Goal: Transaction & Acquisition: Purchase product/service

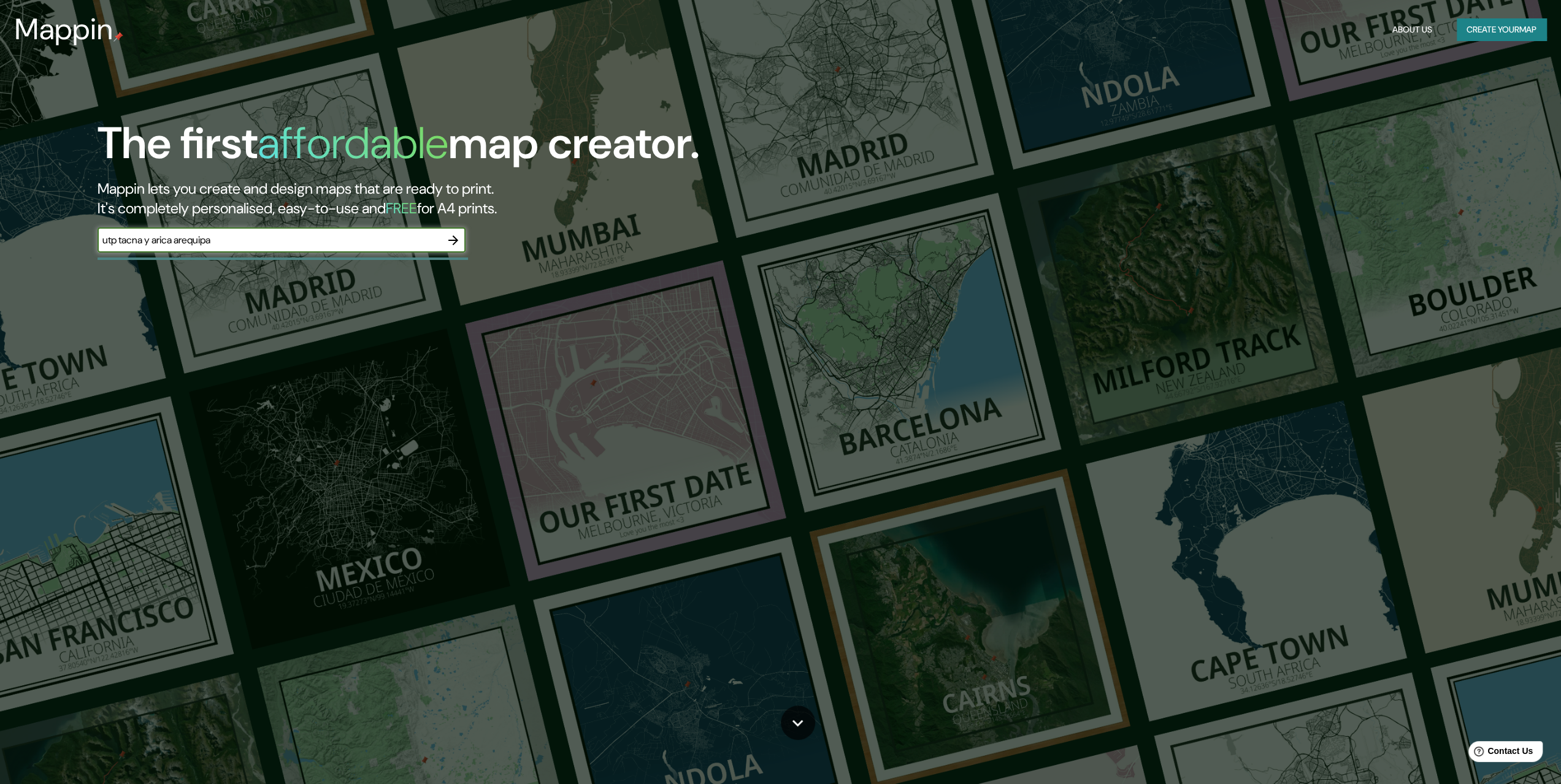
type input "utp tacna y arica arequipa"
click at [452, 246] on icon "button" at bounding box center [452, 240] width 14 height 14
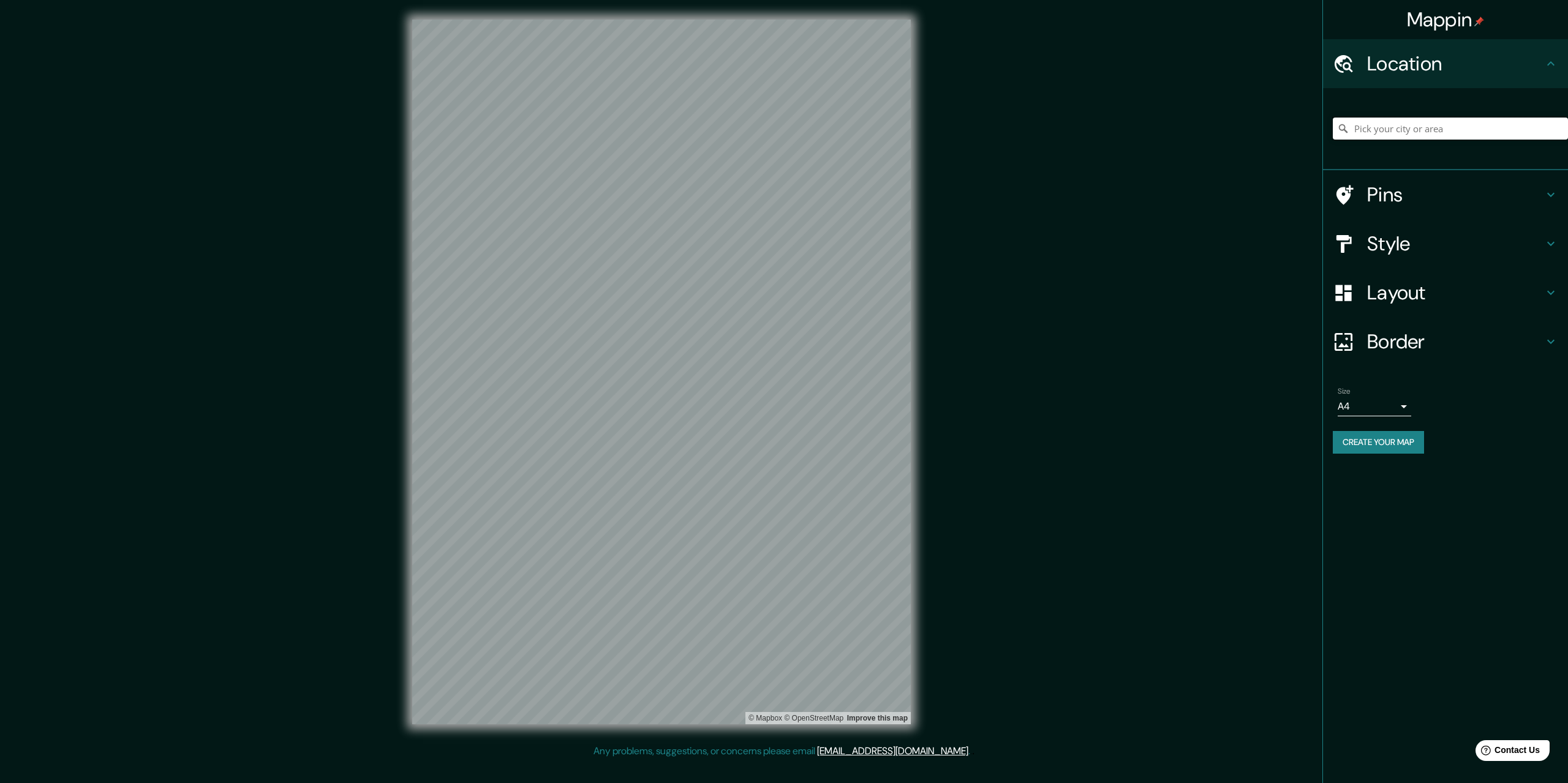
click at [1422, 127] on input "Pick your city or area" at bounding box center [1451, 129] width 236 height 22
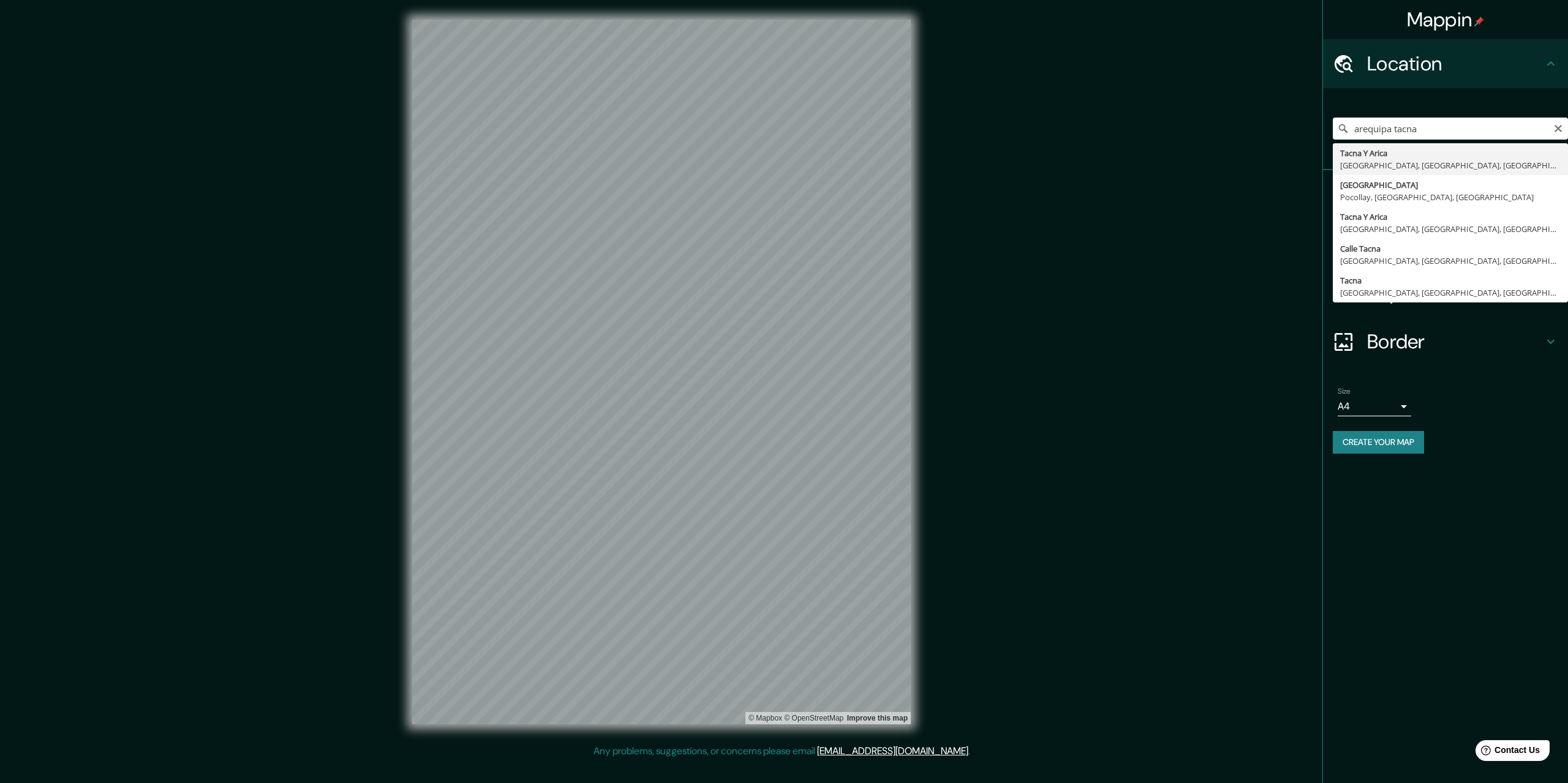
type input "Tacna Y Arica, [GEOGRAPHIC_DATA], [GEOGRAPHIC_DATA], [GEOGRAPHIC_DATA]"
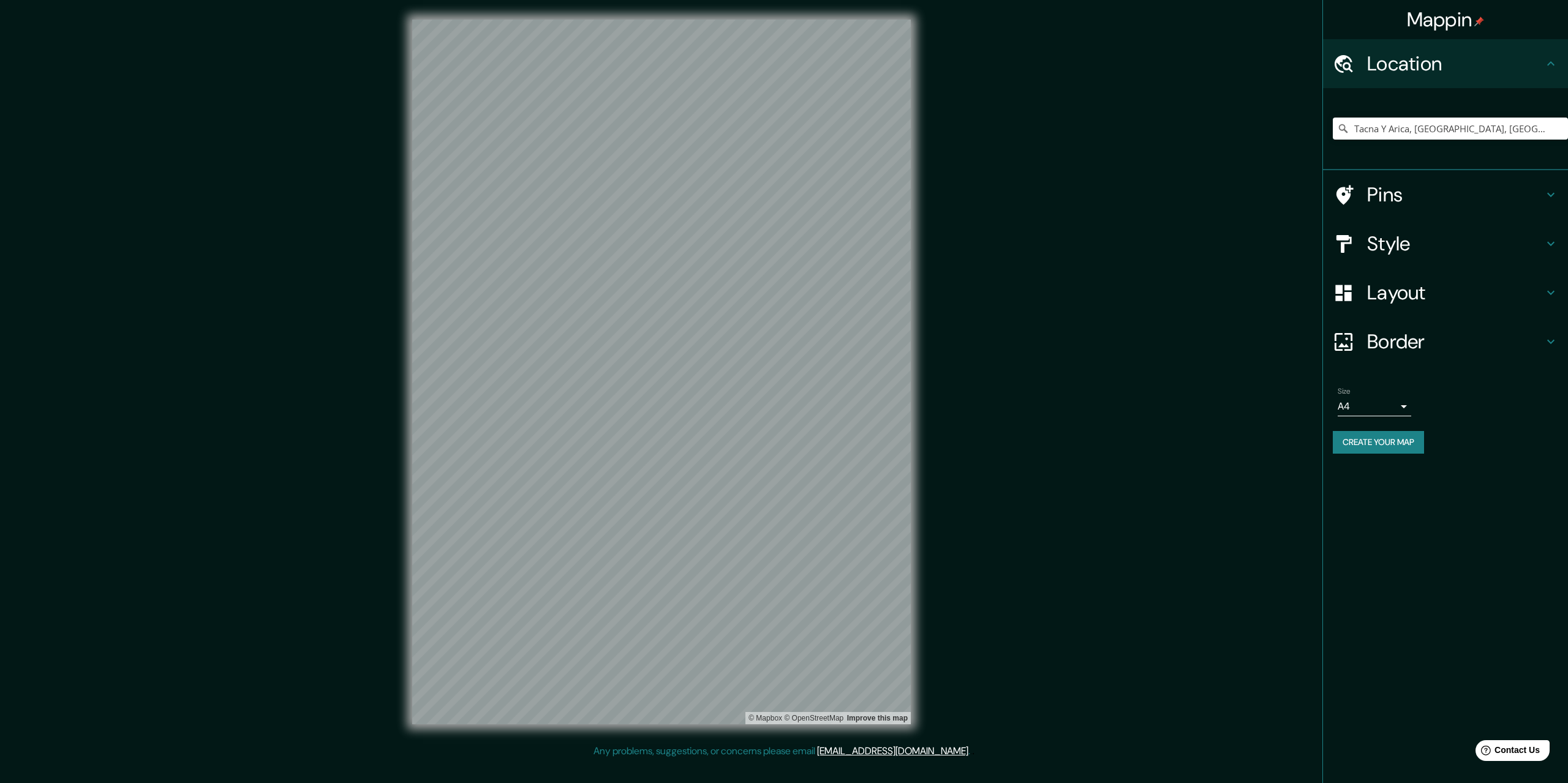
click at [1428, 414] on div "Size A4 single" at bounding box center [1446, 401] width 225 height 40
click at [1396, 412] on body "Mappin Location [GEOGRAPHIC_DATA] Y [GEOGRAPHIC_DATA], [GEOGRAPHIC_DATA], [GEOG…" at bounding box center [784, 391] width 1568 height 783
click at [1376, 458] on li "A3" at bounding box center [1375, 454] width 73 height 22
type input "a4"
click at [1554, 244] on icon at bounding box center [1550, 243] width 14 height 14
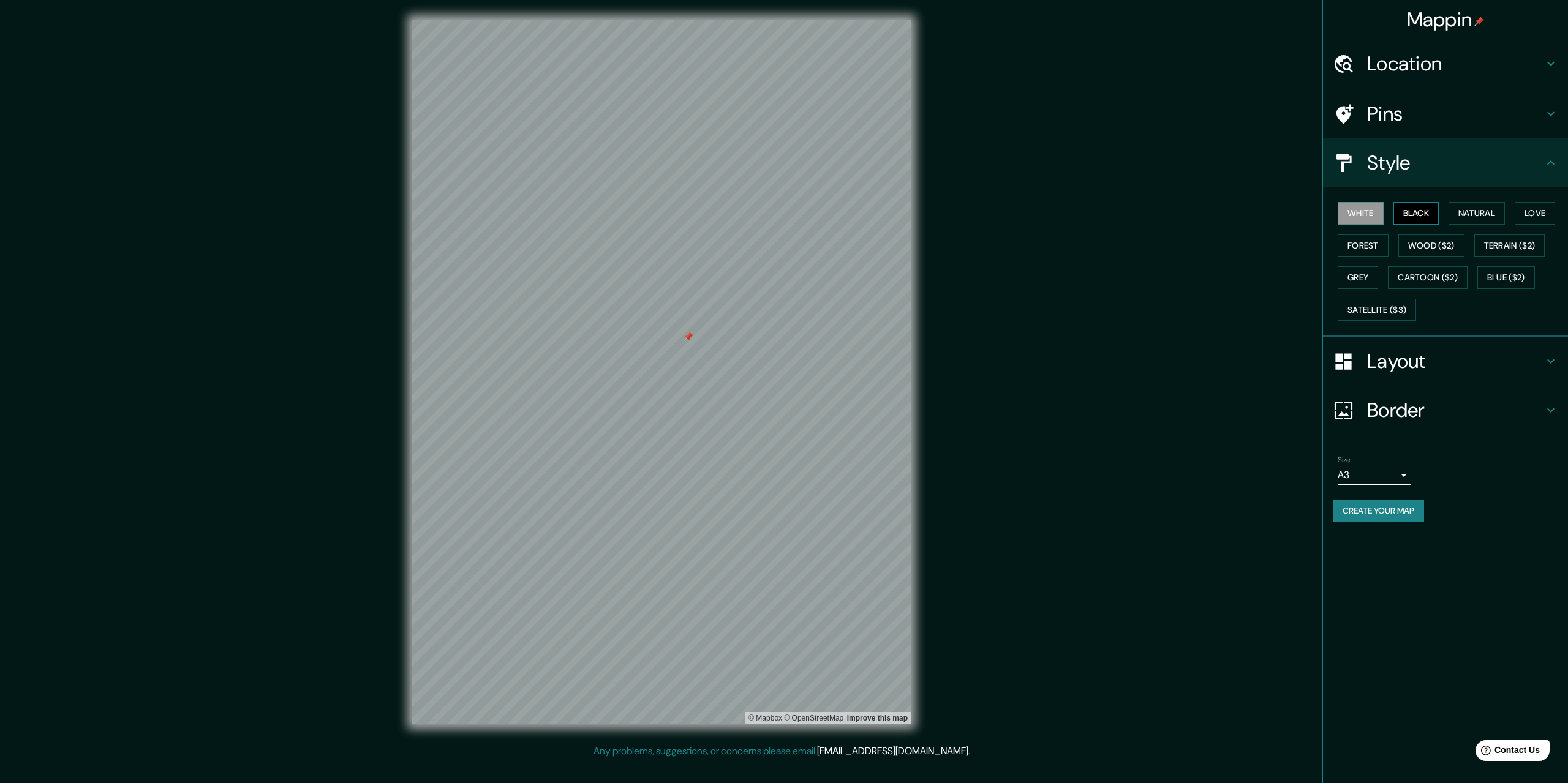
click at [1418, 208] on button "Black" at bounding box center [1417, 213] width 46 height 23
click at [1480, 222] on button "Natural" at bounding box center [1476, 213] width 56 height 23
click at [1459, 231] on div "White Black Natural Love Forest Wood ($2) Terrain ($2) Grey Cartoon ($2) Blue (…" at bounding box center [1451, 261] width 236 height 129
click at [1417, 210] on button "Black" at bounding box center [1417, 213] width 46 height 23
click at [1374, 243] on button "Forest" at bounding box center [1364, 246] width 50 height 23
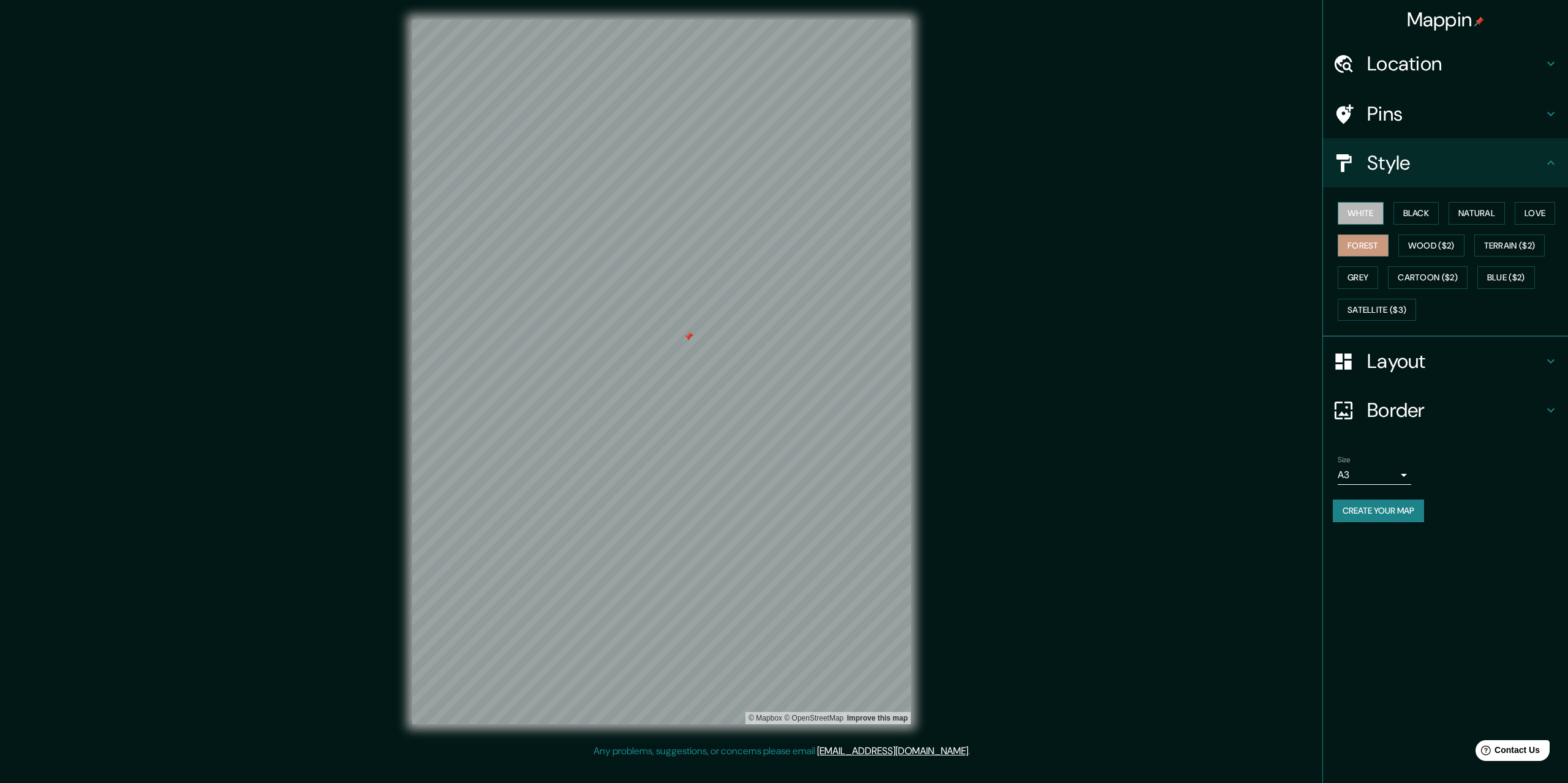
click at [1369, 208] on button "White" at bounding box center [1361, 213] width 46 height 23
click at [1412, 204] on button "Black" at bounding box center [1417, 213] width 46 height 23
click at [1549, 207] on button "Love" at bounding box center [1535, 213] width 40 height 23
click at [1433, 211] on button "Black" at bounding box center [1417, 213] width 46 height 23
click at [1494, 205] on button "Natural" at bounding box center [1476, 213] width 56 height 23
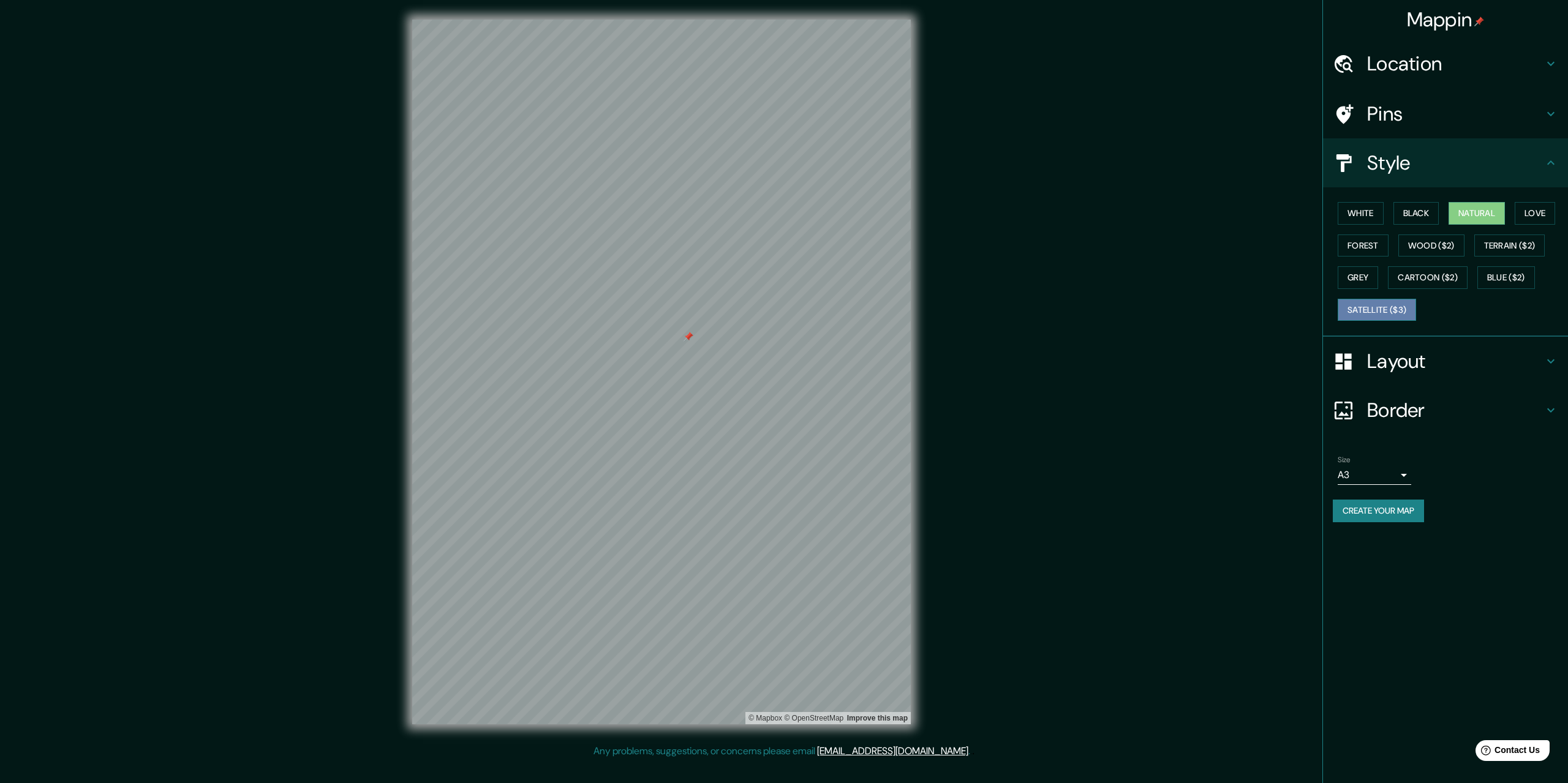
click at [1401, 309] on button "Satellite ($3)" at bounding box center [1377, 309] width 78 height 23
click at [1366, 278] on button "Grey" at bounding box center [1359, 278] width 40 height 23
click at [1419, 275] on button "Cartoon ($2)" at bounding box center [1428, 278] width 80 height 23
click at [1492, 272] on button "Blue ($2)" at bounding box center [1507, 278] width 57 height 23
click at [1466, 222] on button "Natural" at bounding box center [1476, 213] width 56 height 23
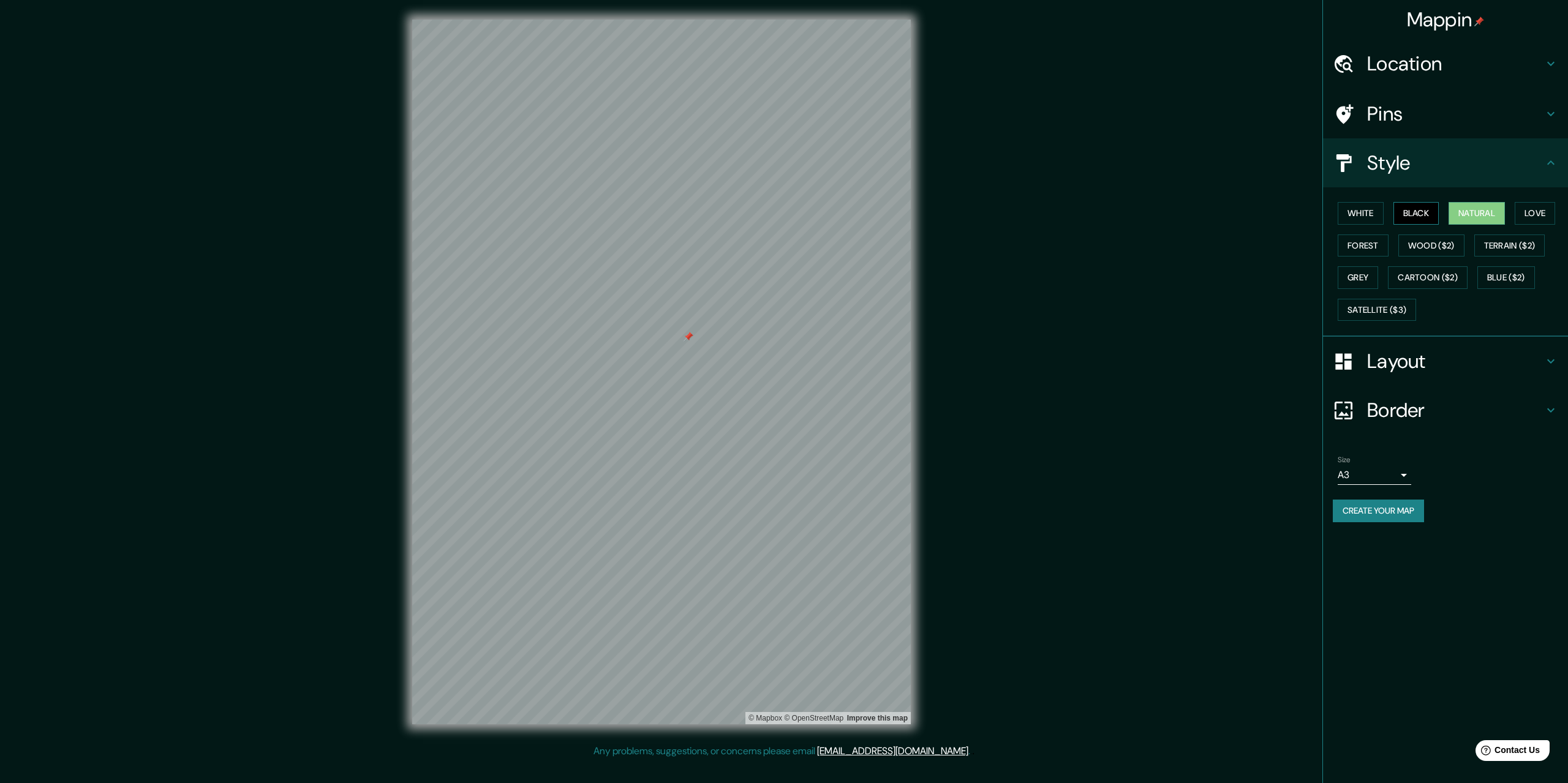
click at [1415, 214] on button "Black" at bounding box center [1417, 213] width 46 height 23
click at [1376, 215] on button "White" at bounding box center [1361, 213] width 46 height 23
click at [1557, 105] on div "Pins" at bounding box center [1445, 114] width 245 height 49
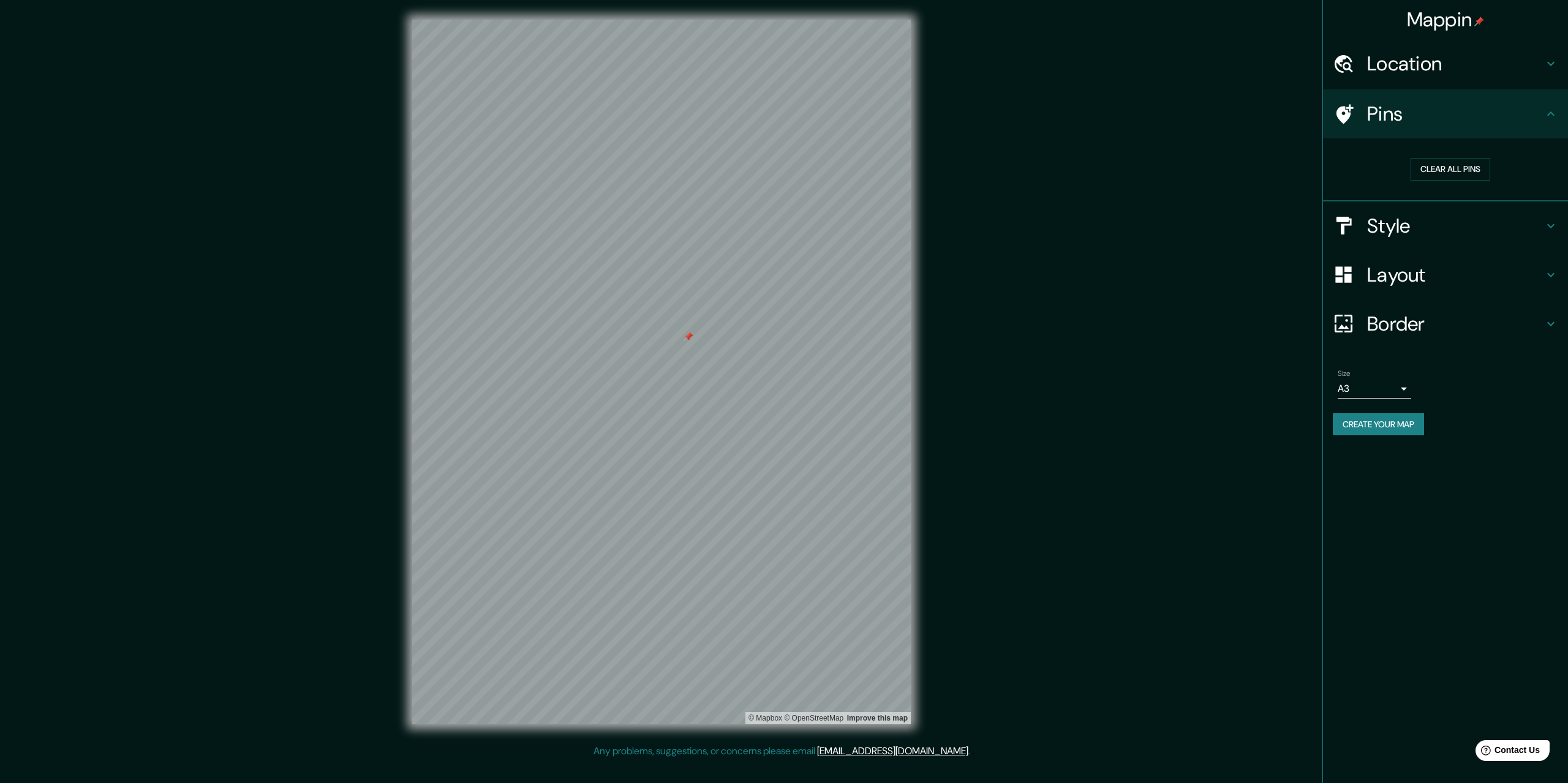
click at [1555, 71] on div "Location" at bounding box center [1445, 64] width 245 height 49
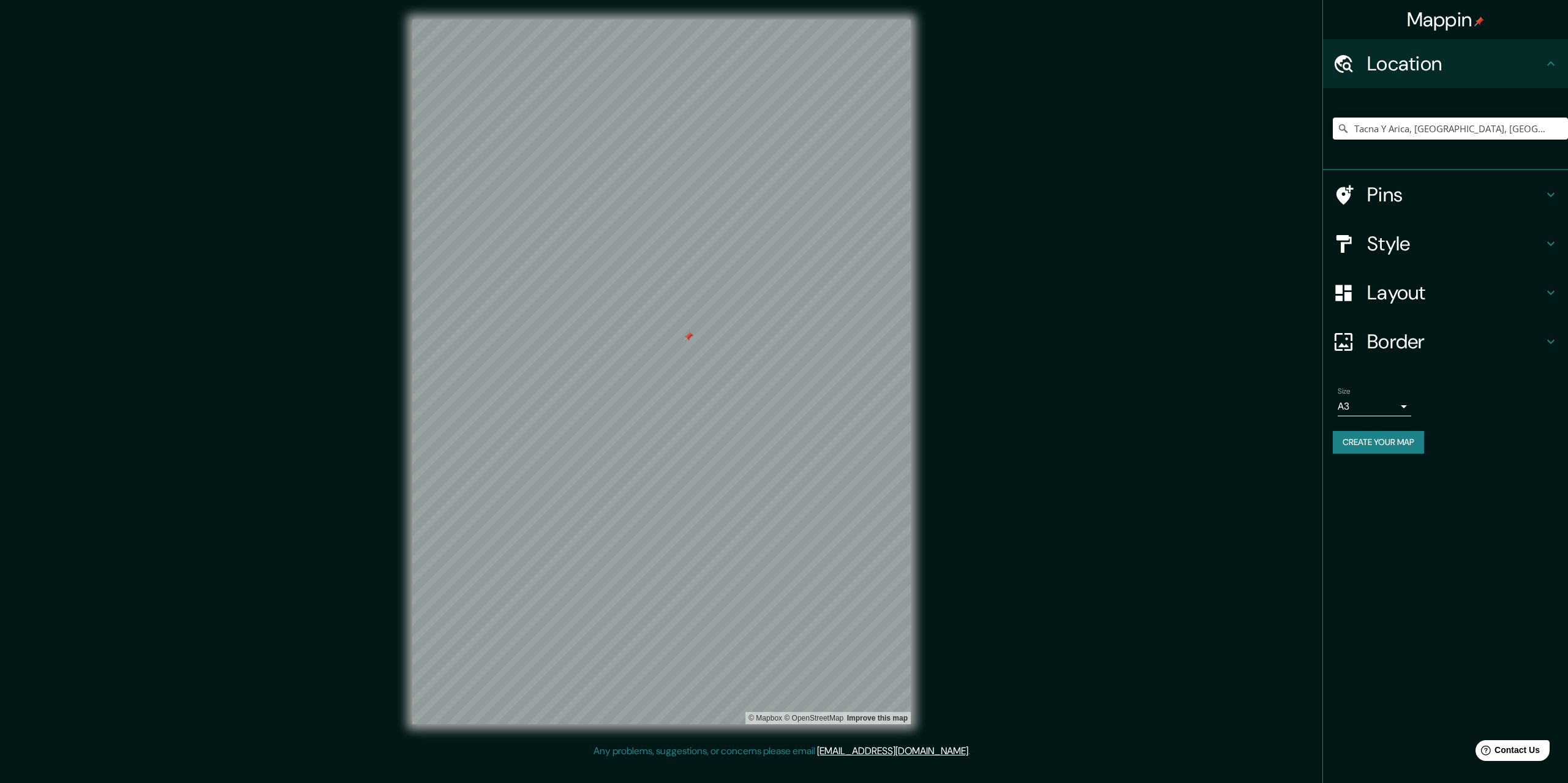
click at [1540, 245] on h4 "Style" at bounding box center [1455, 243] width 177 height 24
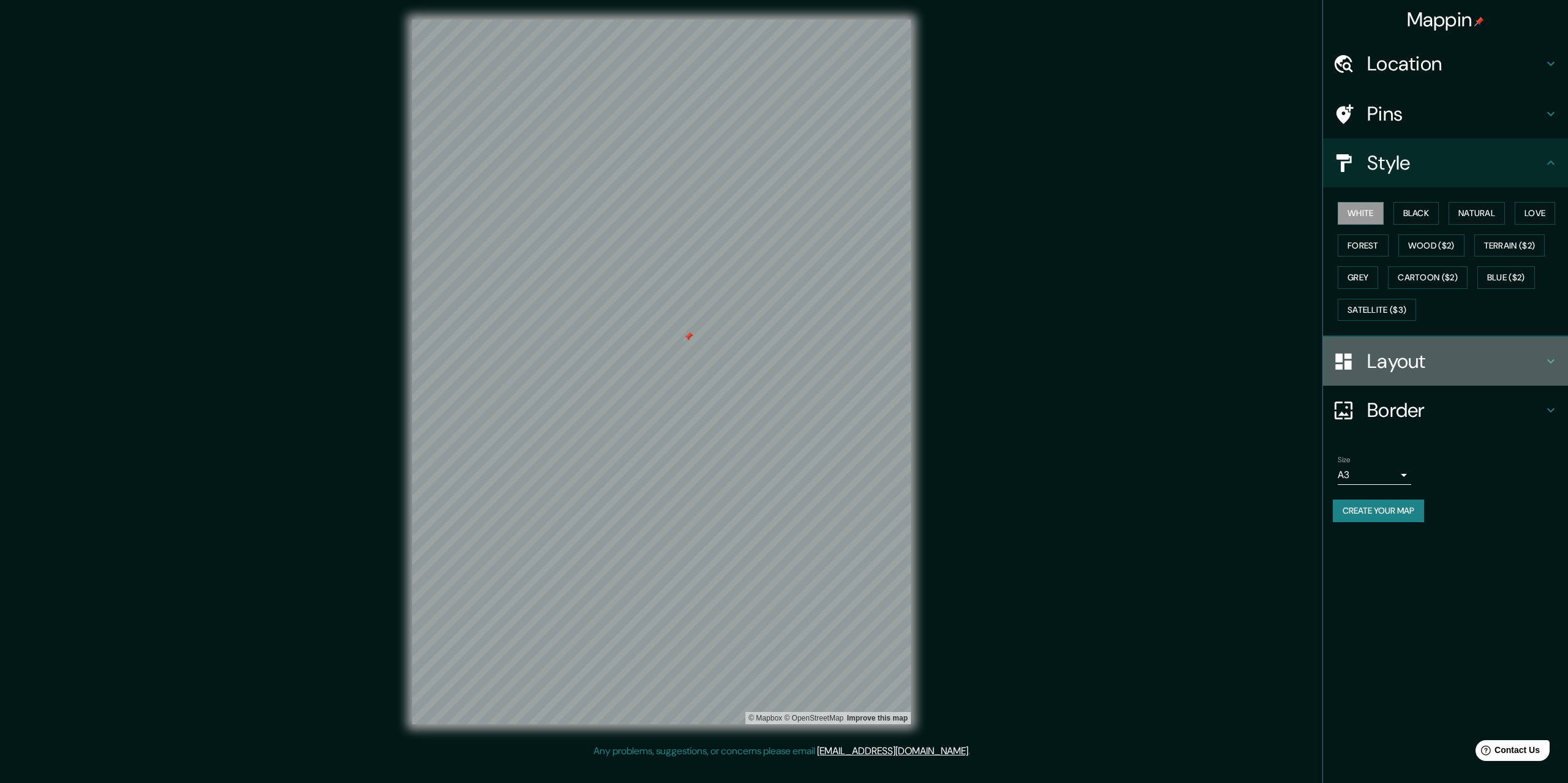
click at [1545, 365] on icon at bounding box center [1550, 361] width 14 height 14
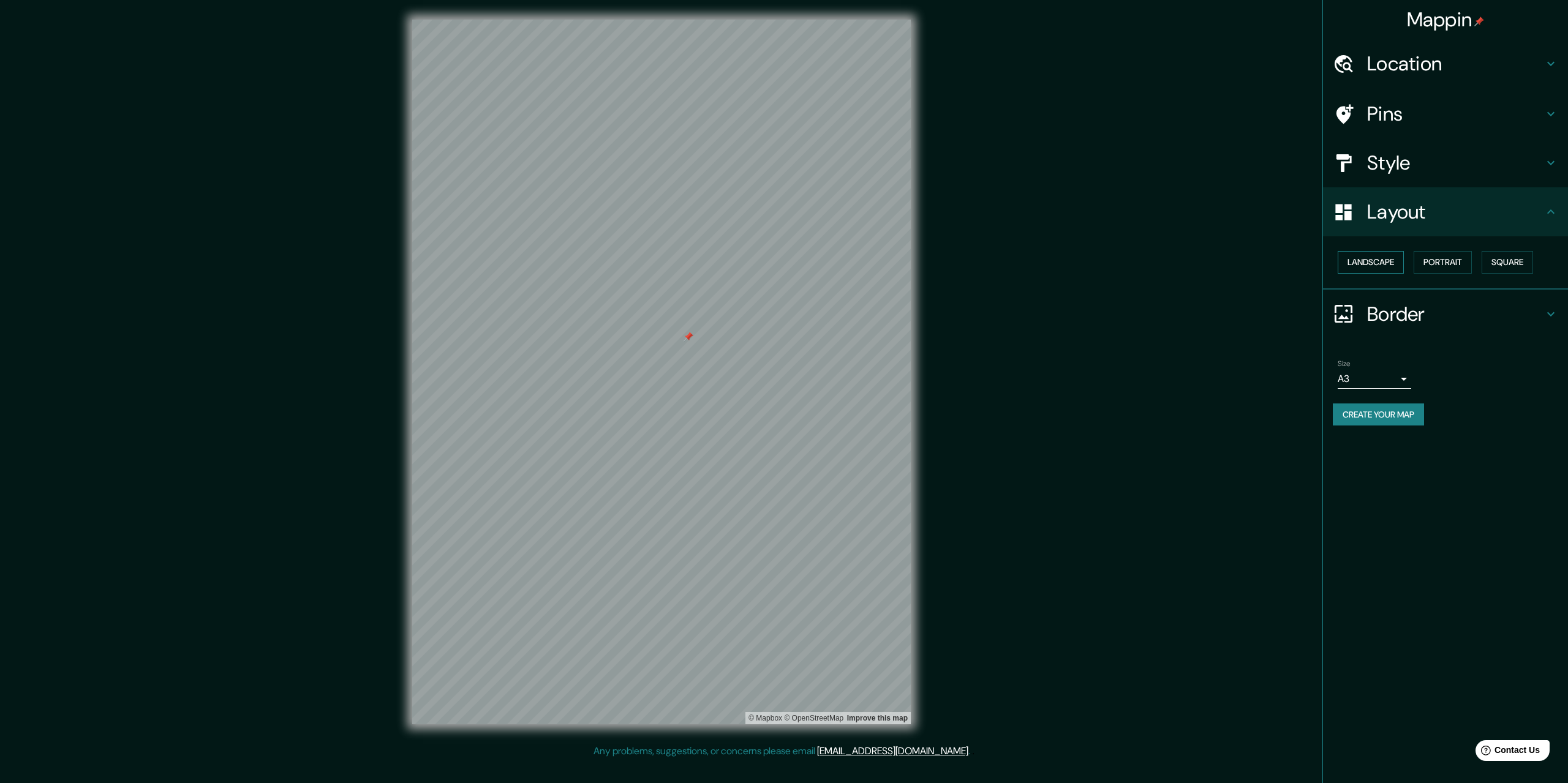
click at [1402, 257] on button "Landscape" at bounding box center [1371, 262] width 66 height 23
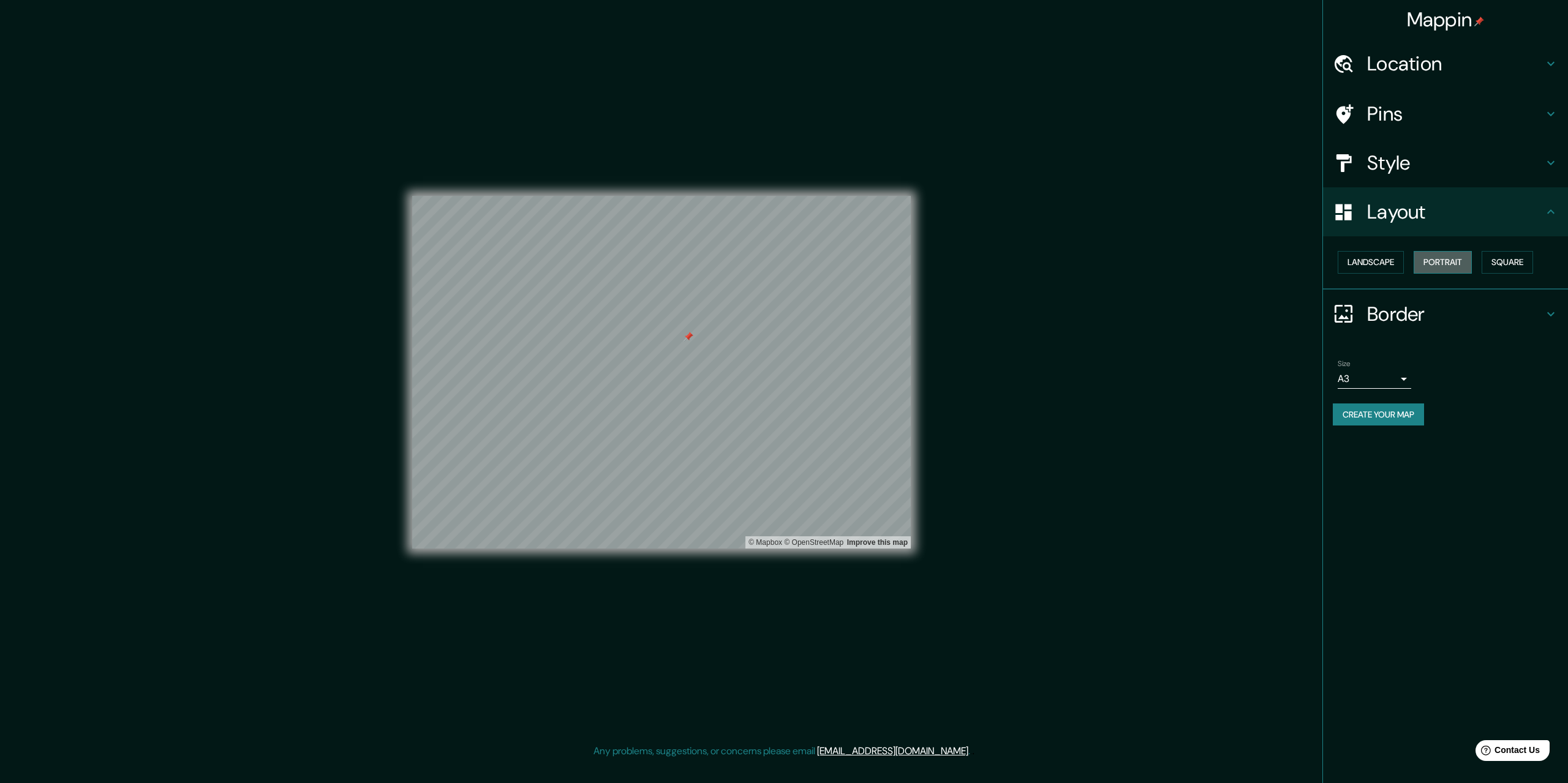
click at [1456, 261] on button "Portrait" at bounding box center [1443, 262] width 58 height 23
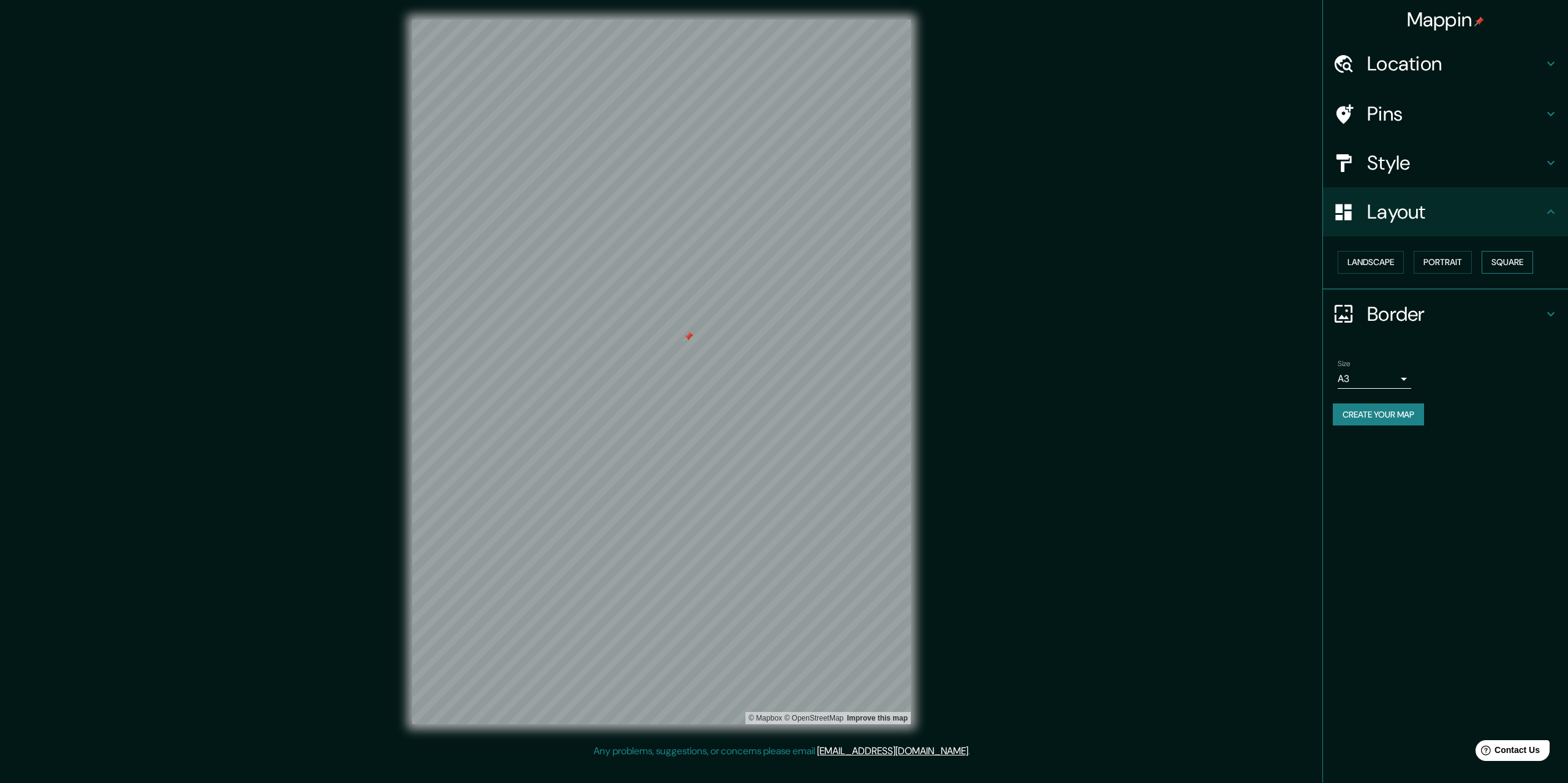
click at [1512, 262] on button "Square" at bounding box center [1507, 262] width 51 height 23
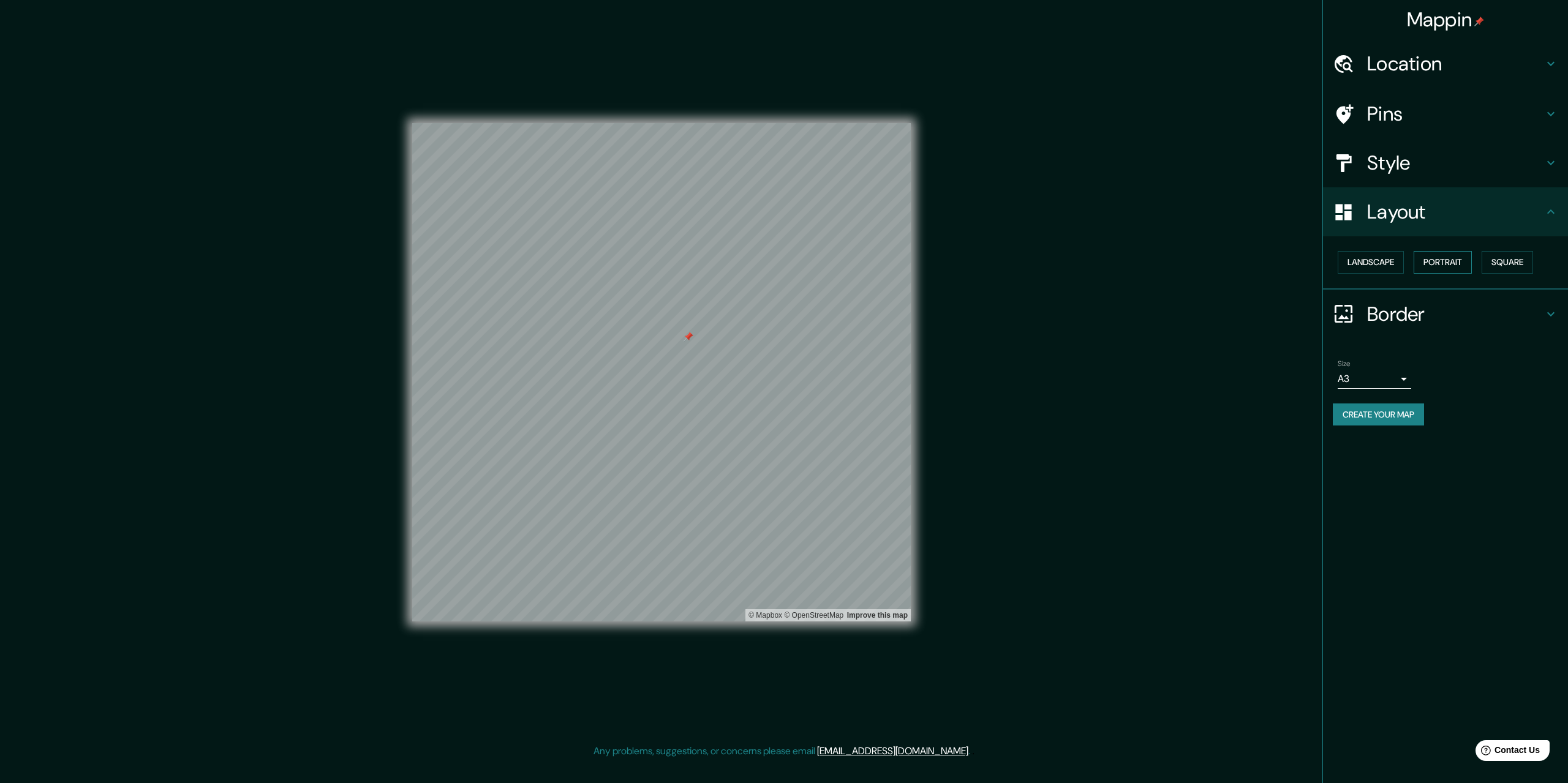
click at [1447, 257] on button "Portrait" at bounding box center [1443, 262] width 58 height 23
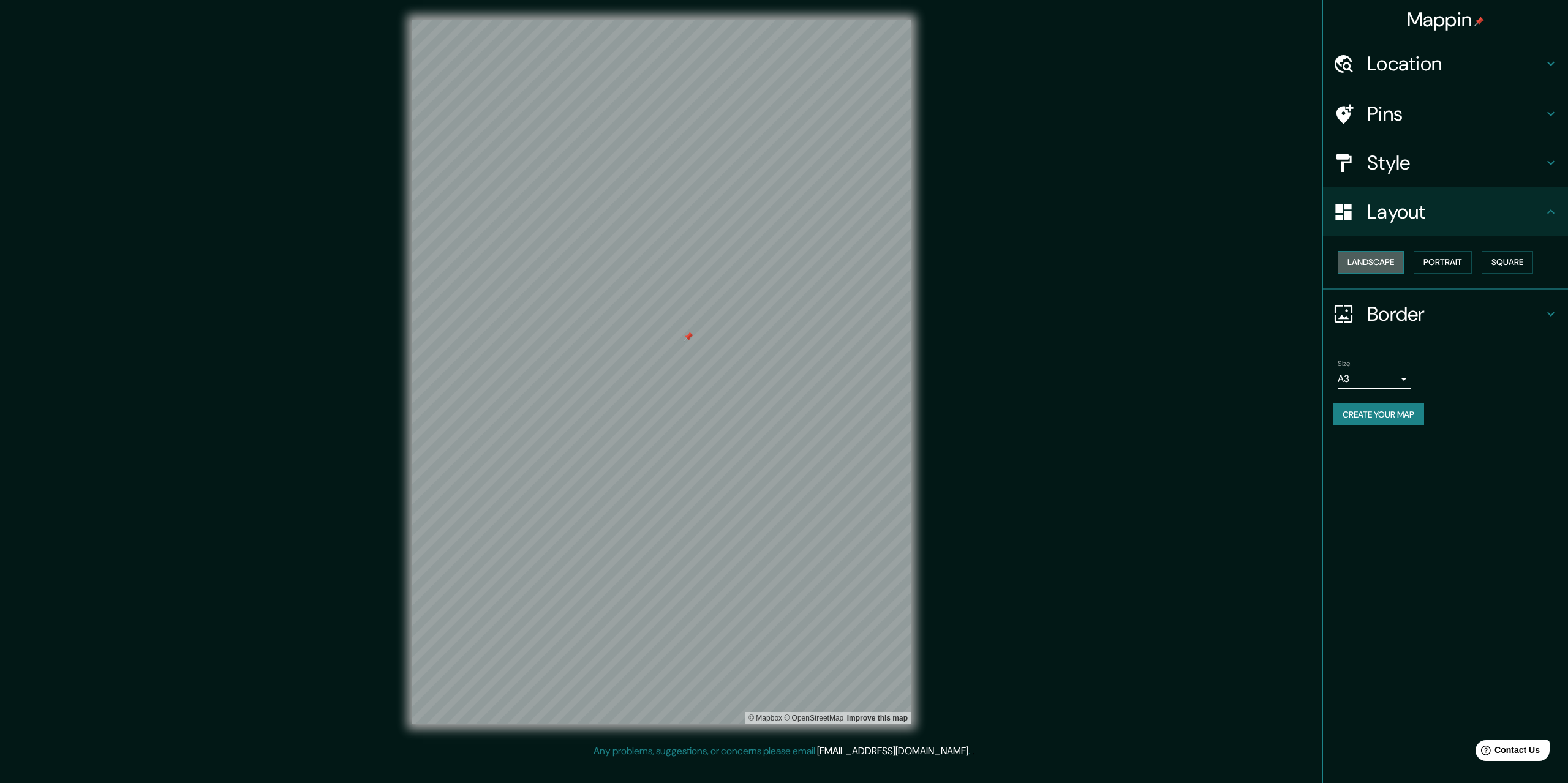
click at [1384, 265] on button "Landscape" at bounding box center [1371, 262] width 66 height 23
